Goal: Information Seeking & Learning: Learn about a topic

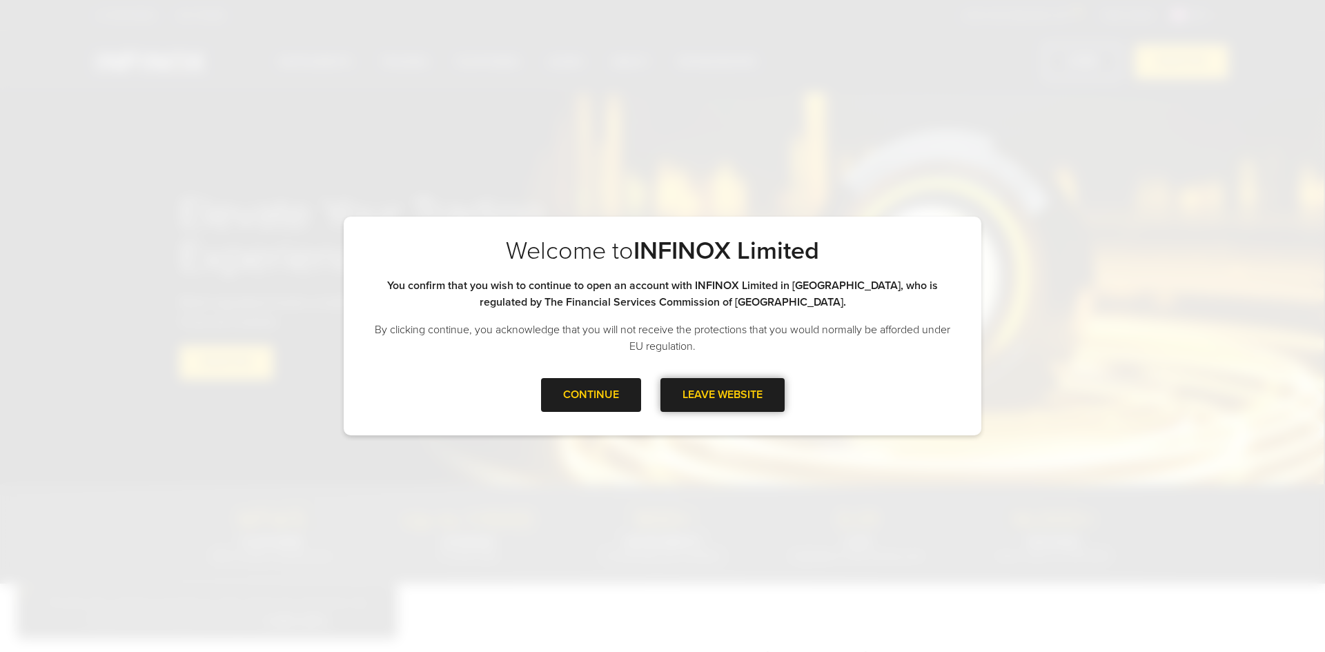
click at [722, 395] on div at bounding box center [722, 395] width 0 height 0
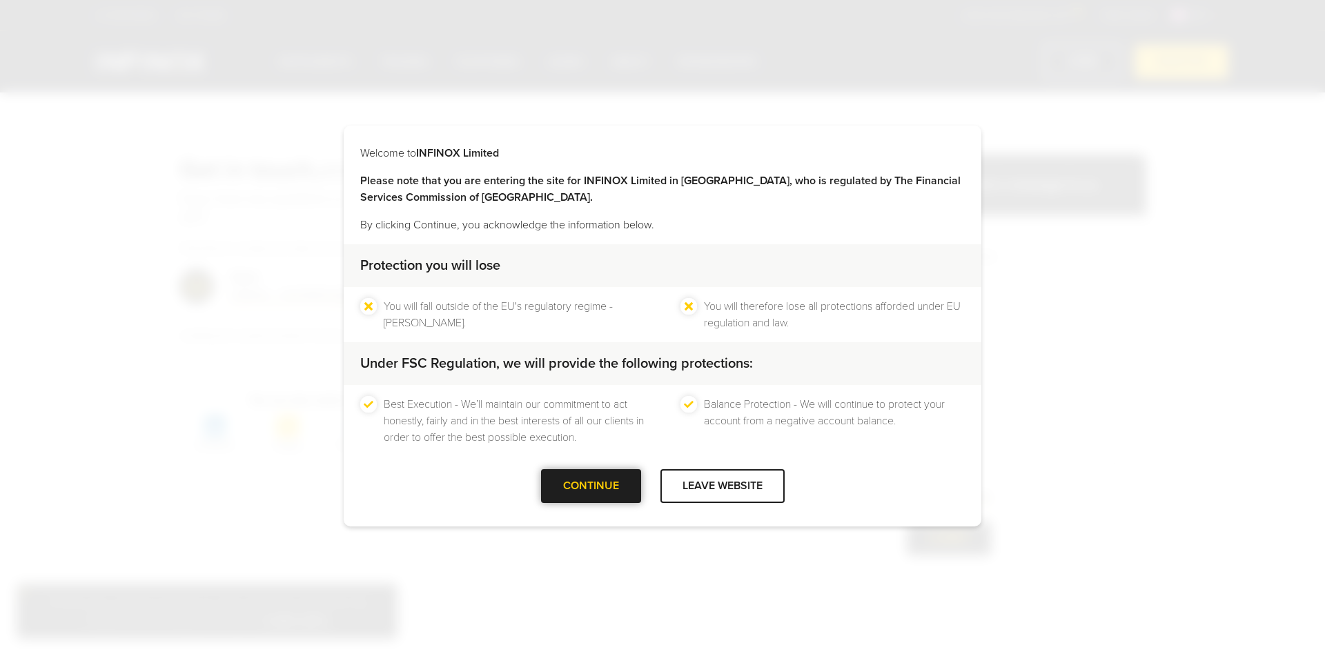
click at [591, 486] on div at bounding box center [591, 486] width 0 height 0
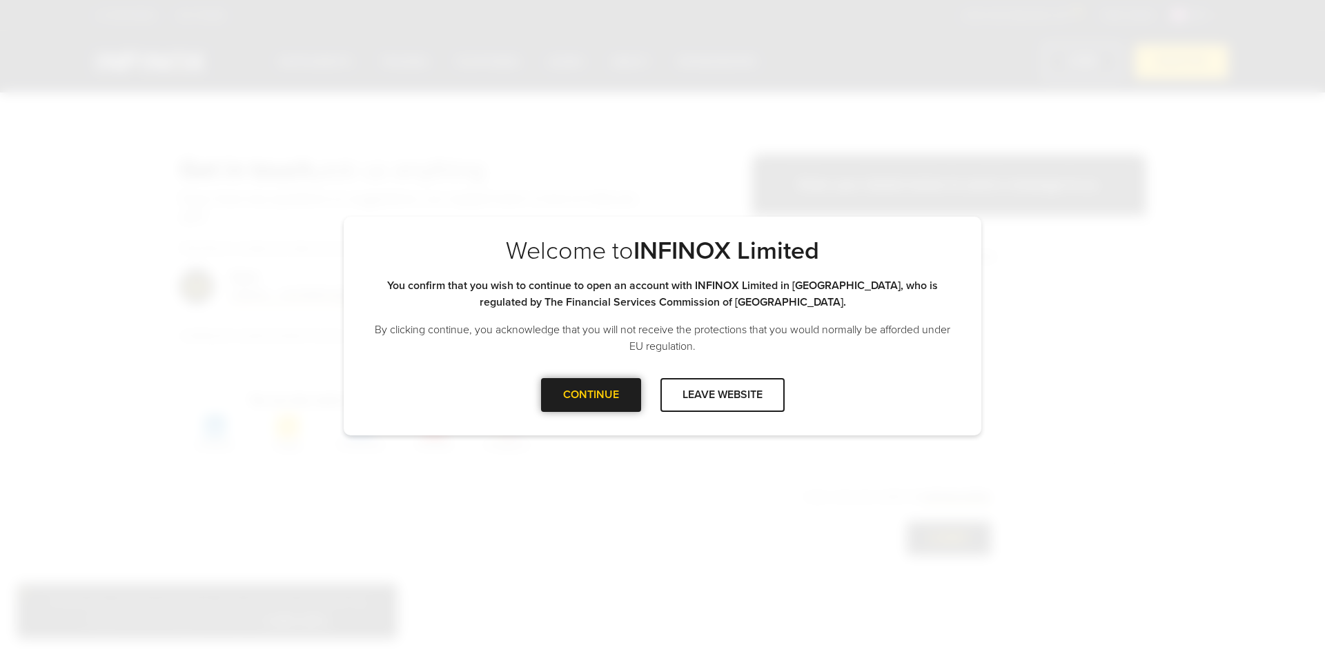
click at [580, 403] on div "CONTINUE" at bounding box center [591, 395] width 100 height 34
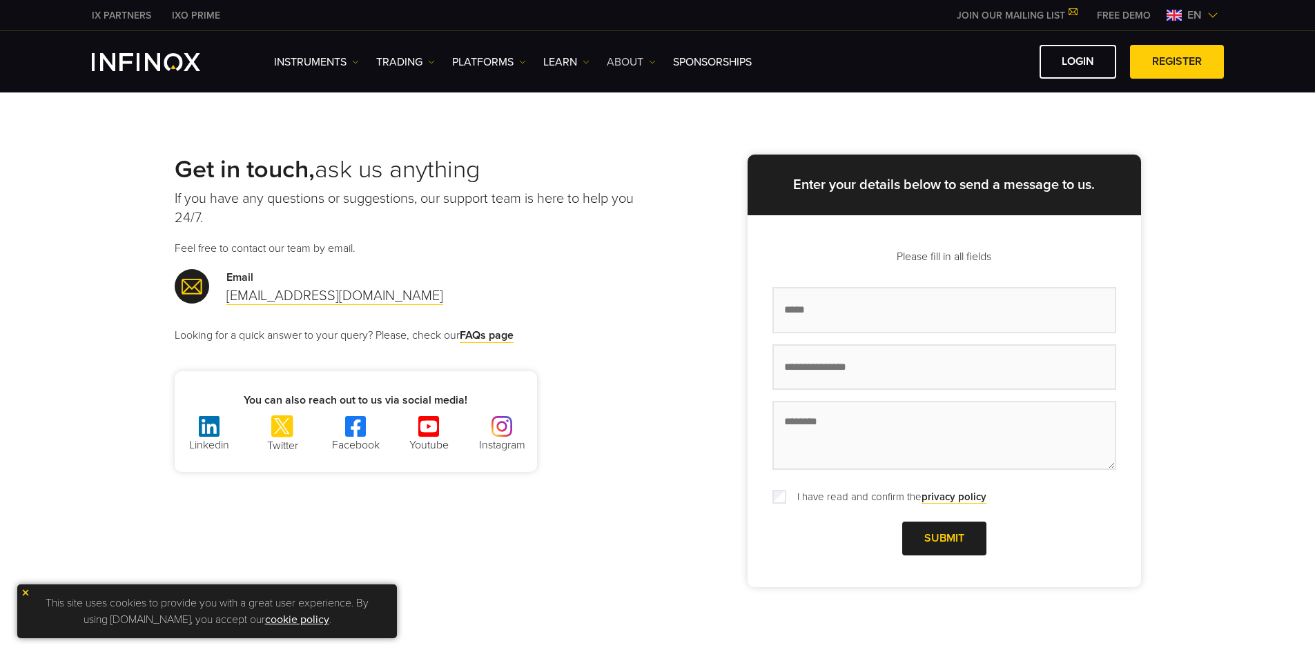
click at [642, 63] on link "ABOUT" at bounding box center [631, 62] width 49 height 17
click at [659, 106] on link "About INFINOX" at bounding box center [657, 106] width 101 height 30
